Goal: Obtain resource: Obtain resource

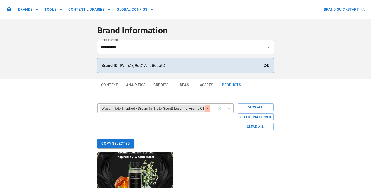
scroll to position [71, 0]
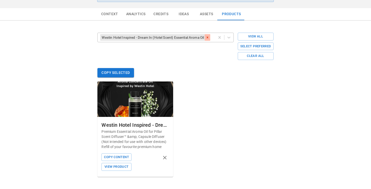
click at [208, 37] on icon "Remove Westin Hotel Inspired - Dream In (Hotel Scent) Essential Aroma Oil" at bounding box center [208, 37] width 2 height 2
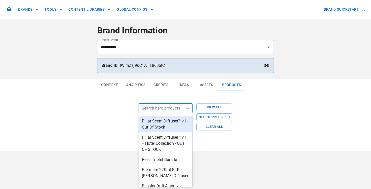
click at [163, 112] on div "Search hero products" at bounding box center [161, 108] width 44 height 9
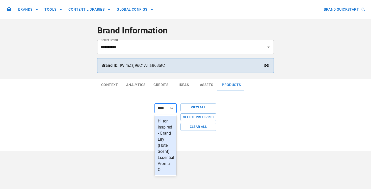
type input "*****"
click at [162, 137] on div "Hilton Inspired - Grand Lily (Hotel Scent) Essential Aroma Oil" at bounding box center [166, 145] width 24 height 59
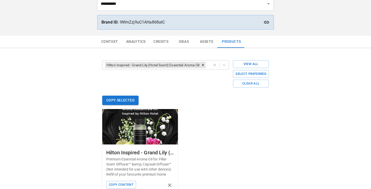
scroll to position [66, 0]
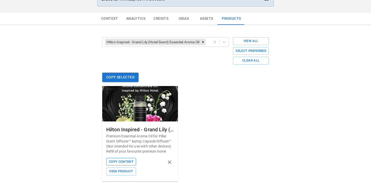
click at [118, 161] on button "Copy Content" at bounding box center [121, 162] width 30 height 8
click at [204, 43] on icon "Remove Hilton Inspired - Grand Lily (Hotel Scent) Essential Aroma Oil" at bounding box center [203, 42] width 2 height 2
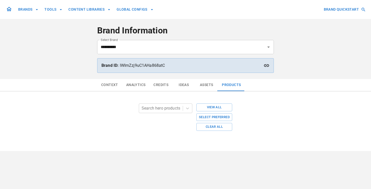
scroll to position [0, 0]
click at [159, 105] on div at bounding box center [161, 108] width 39 height 7
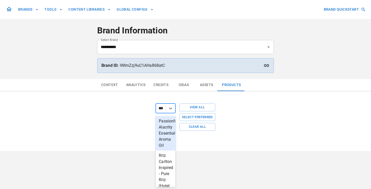
type input "****"
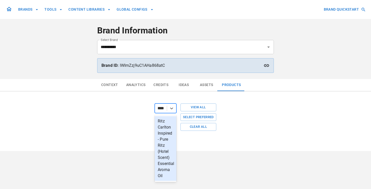
click at [160, 129] on div "Ritz Carlton Inspired - Pure Ritz (Hotel Scent) Essential Aroma Oil" at bounding box center [166, 148] width 22 height 65
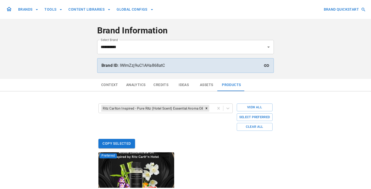
scroll to position [69, 0]
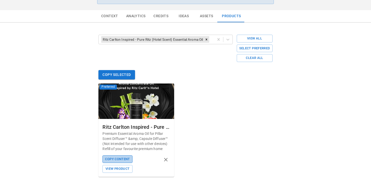
click at [125, 157] on button "Copy Content" at bounding box center [118, 159] width 30 height 8
